Goal: Task Accomplishment & Management: Manage account settings

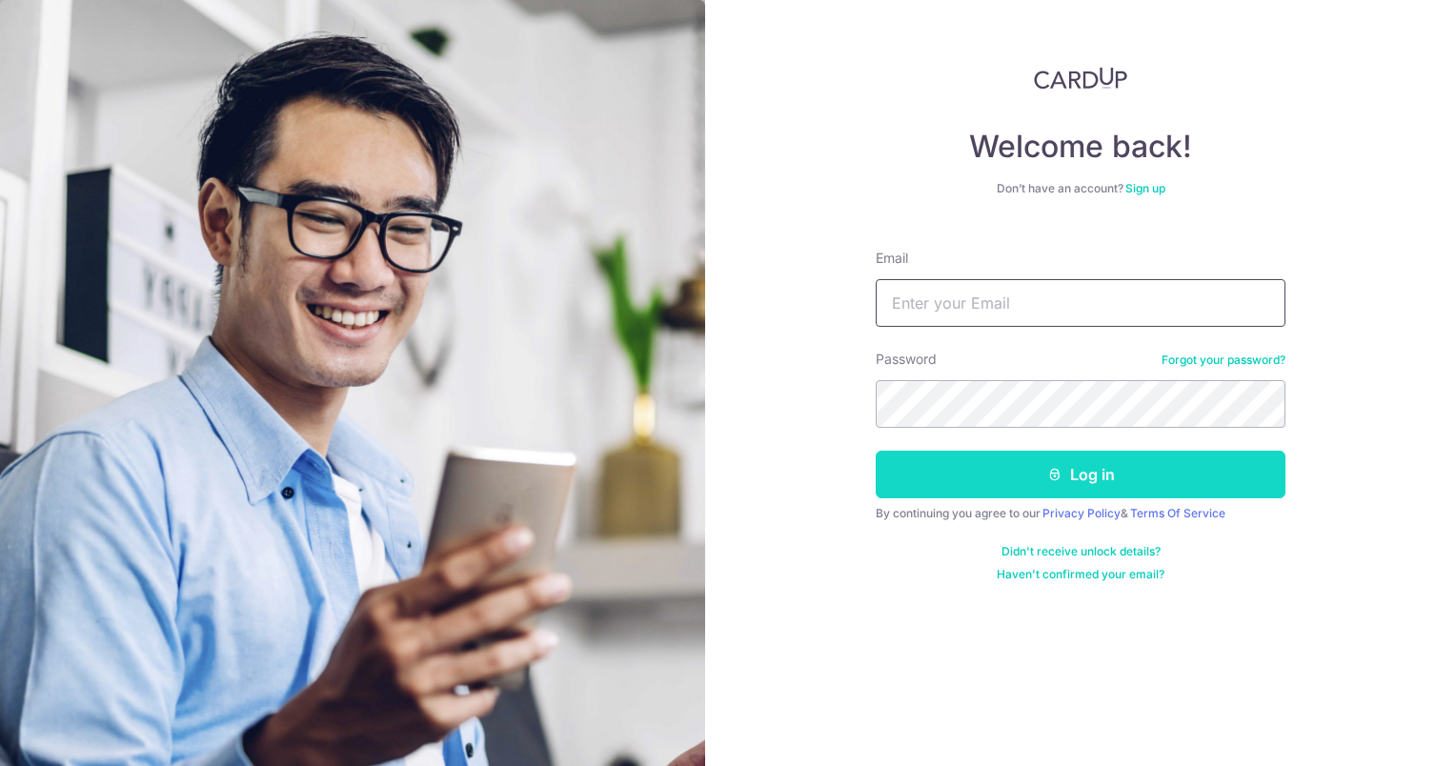
type input "[EMAIL_ADDRESS][DOMAIN_NAME]"
click at [1067, 466] on button "Log in" at bounding box center [1081, 475] width 410 height 48
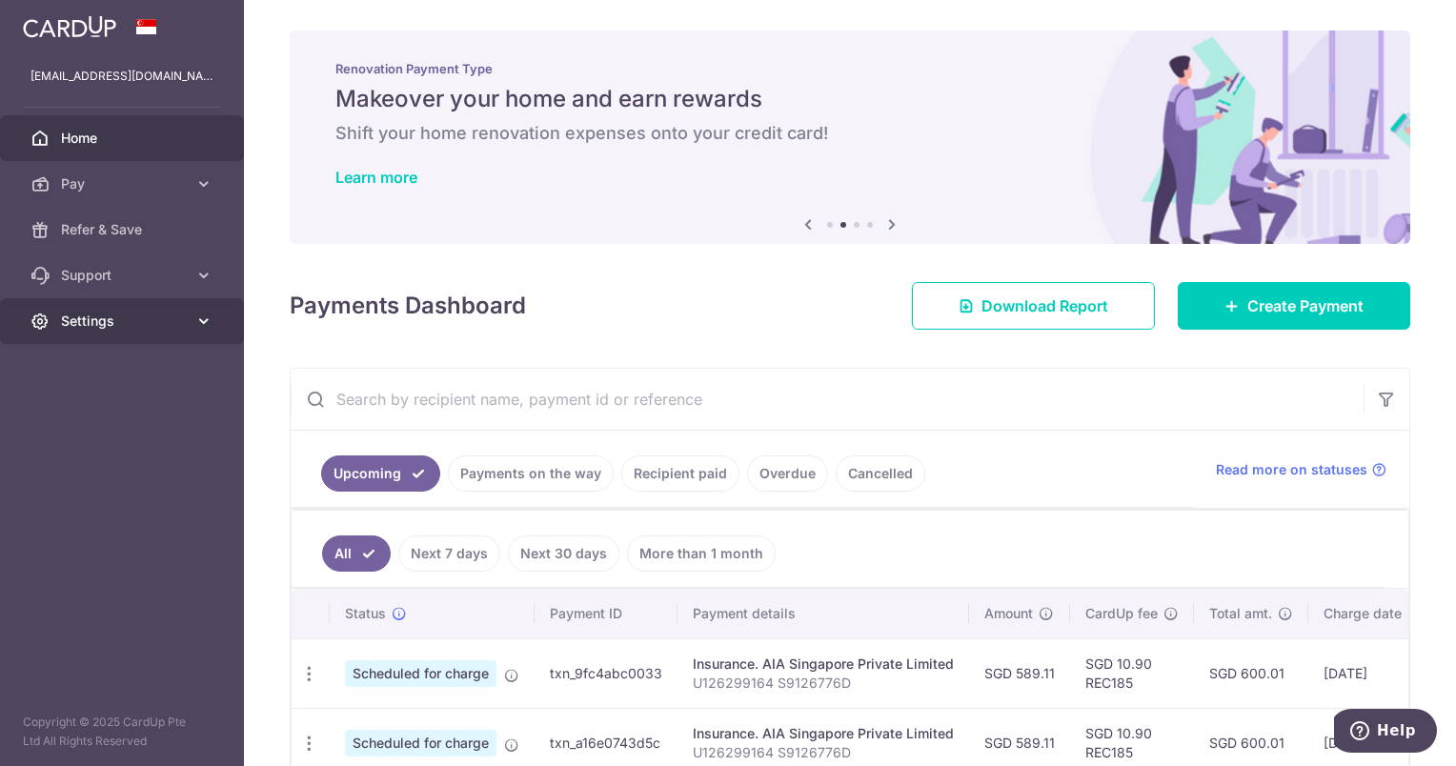
click at [155, 333] on link "Settings" at bounding box center [122, 321] width 244 height 46
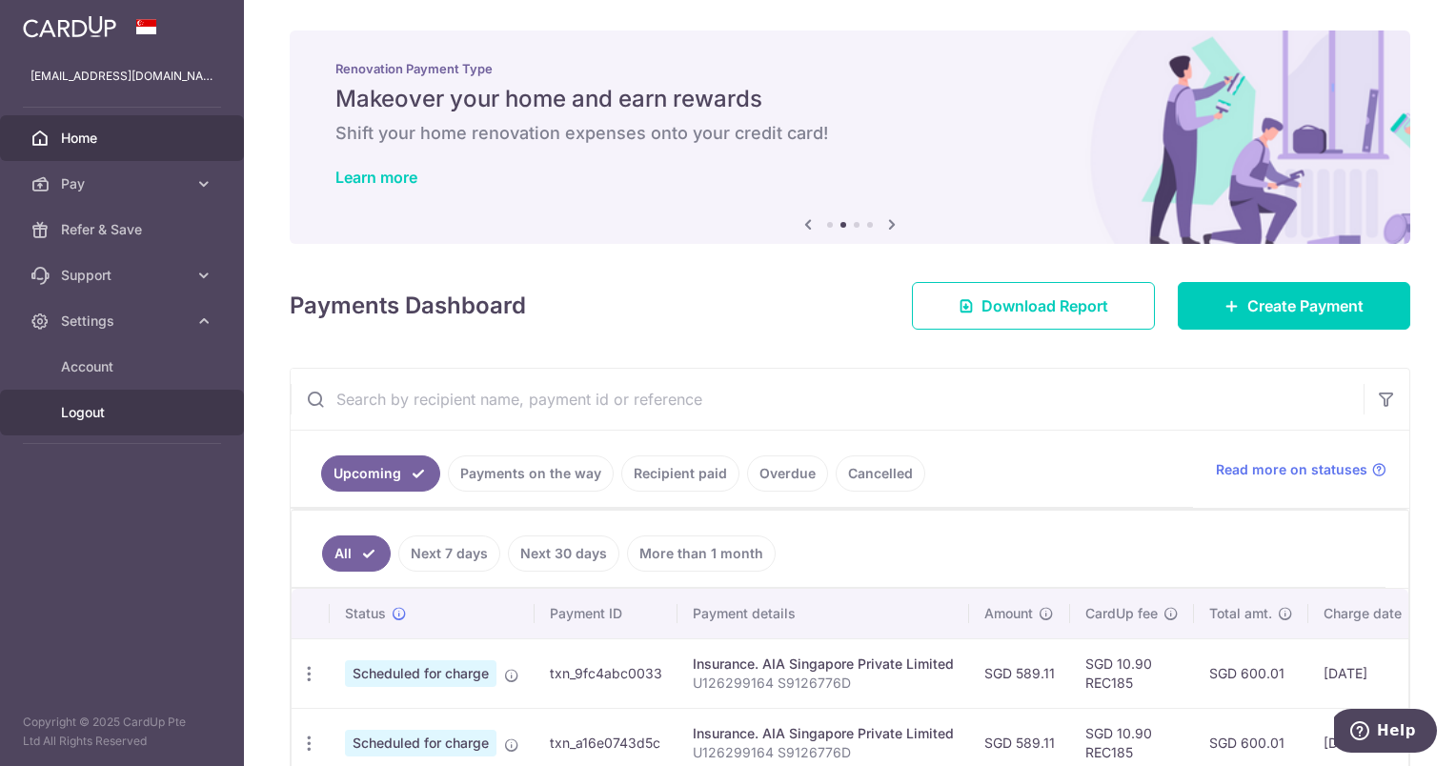
click at [105, 414] on span "Logout" at bounding box center [124, 412] width 126 height 19
